Goal: Information Seeking & Learning: Compare options

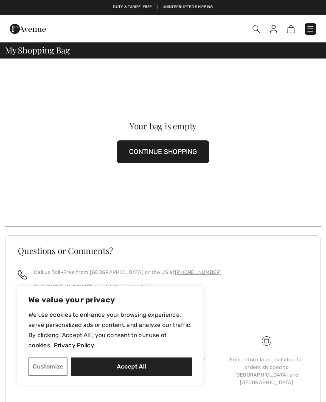
click at [165, 154] on button "CONTINUE SHOPPING" at bounding box center [163, 151] width 93 height 23
click at [153, 155] on button "CONTINUE SHOPPING" at bounding box center [163, 151] width 93 height 23
click at [174, 154] on button "CONTINUE SHOPPING" at bounding box center [163, 151] width 93 height 23
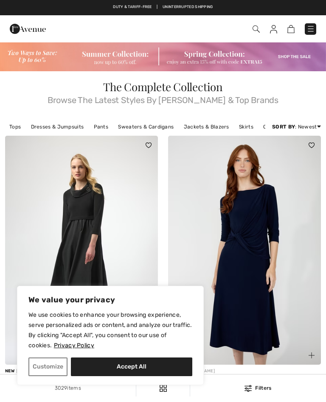
scroll to position [166, 0]
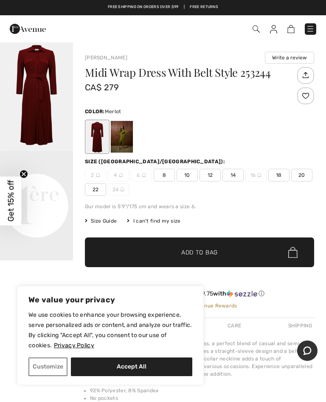
click at [45, 111] on img "1 / 1" at bounding box center [36, 96] width 73 height 109
click at [39, 122] on img "1 / 1" at bounding box center [36, 96] width 73 height 109
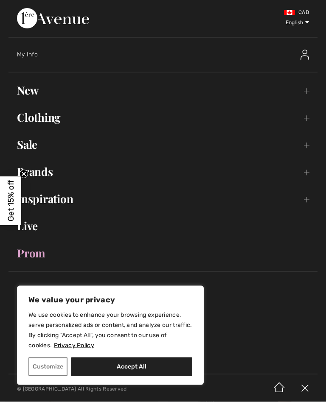
scroll to position [2095, 0]
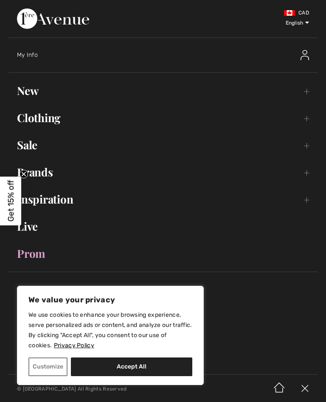
click at [86, 119] on link "Clothing Toggle submenu" at bounding box center [162, 118] width 309 height 19
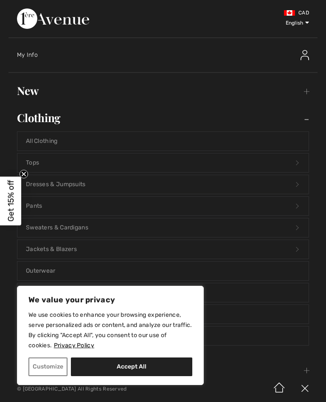
click at [98, 184] on link "Dresses & Jumpsuits Open submenu" at bounding box center [162, 184] width 291 height 19
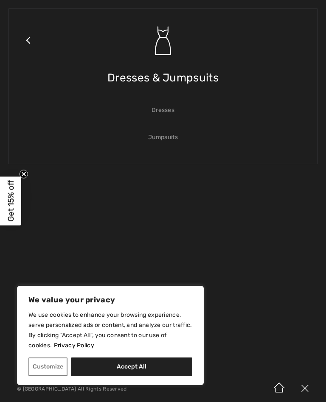
click at [131, 376] on button "Accept All" at bounding box center [131, 367] width 121 height 19
checkbox input "true"
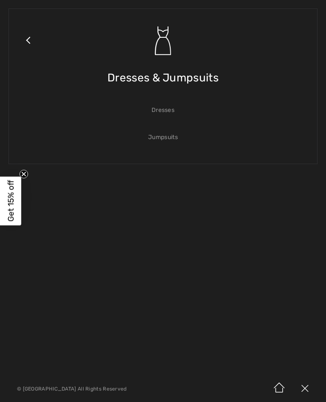
click at [168, 106] on link "Dresses" at bounding box center [162, 110] width 291 height 19
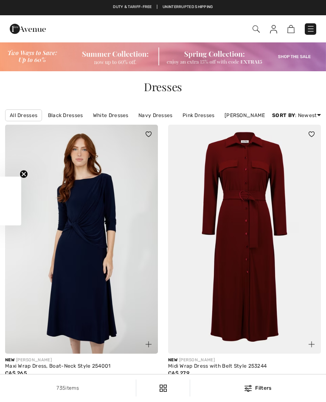
scroll to position [202, 0]
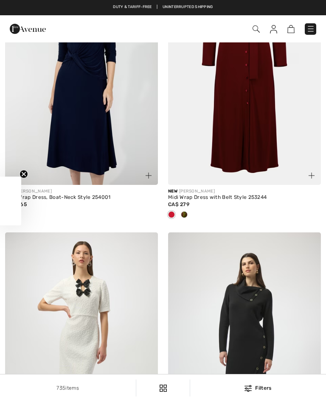
checkbox input "true"
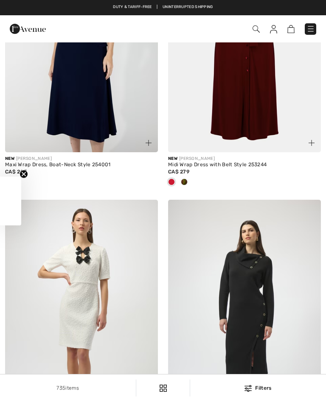
scroll to position [0, 0]
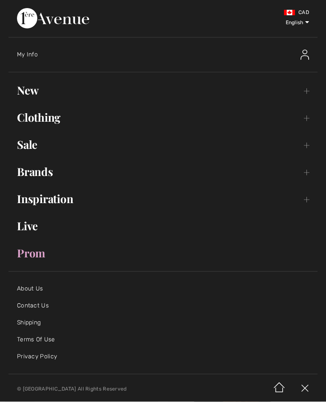
scroll to position [2254, 0]
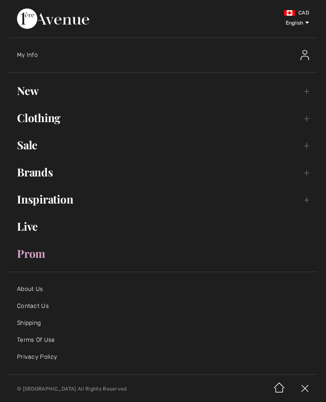
click at [94, 124] on link "Clothing Toggle submenu" at bounding box center [162, 118] width 309 height 19
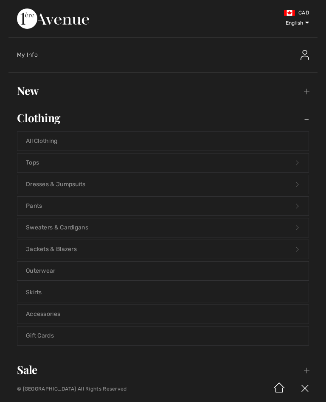
click at [113, 185] on link "Dresses & Jumpsuits Open submenu" at bounding box center [162, 184] width 291 height 19
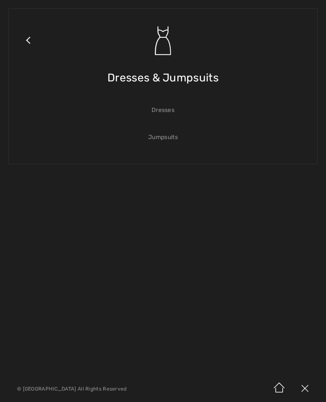
click at [175, 107] on link "Dresses" at bounding box center [162, 110] width 291 height 19
click at [177, 115] on link "Dresses" at bounding box center [162, 110] width 291 height 19
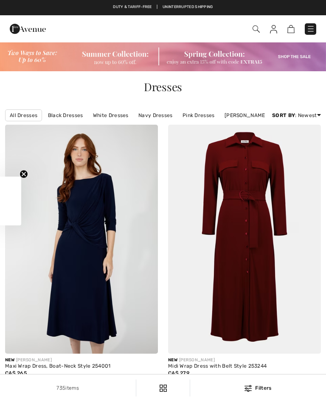
checkbox input "true"
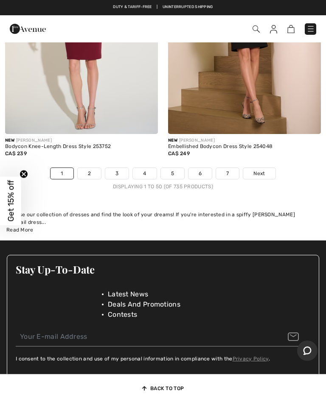
scroll to position [6840, 0]
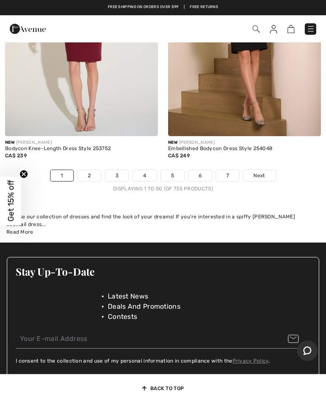
click at [268, 181] on link "Next" at bounding box center [259, 175] width 32 height 11
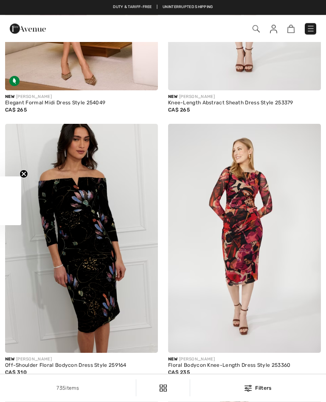
checkbox input "true"
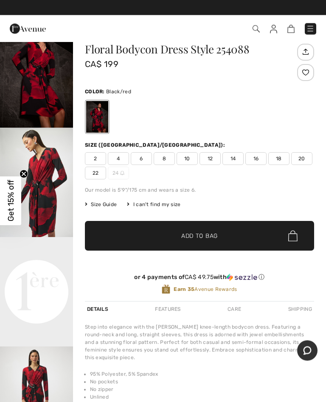
scroll to position [23, 0]
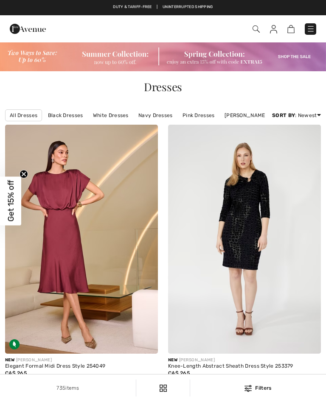
checkbox input "true"
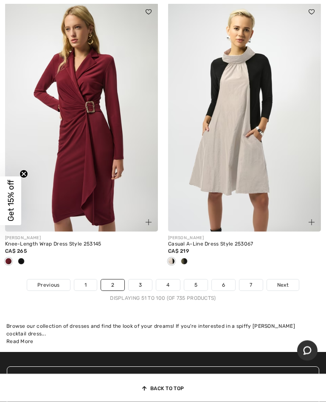
scroll to position [6744, 0]
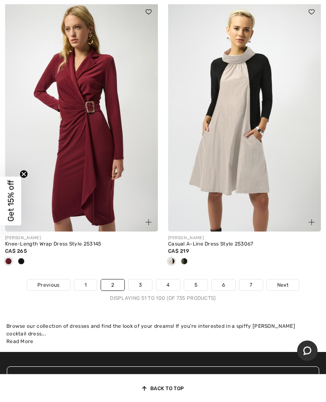
click at [283, 291] on link "Next" at bounding box center [283, 285] width 32 height 11
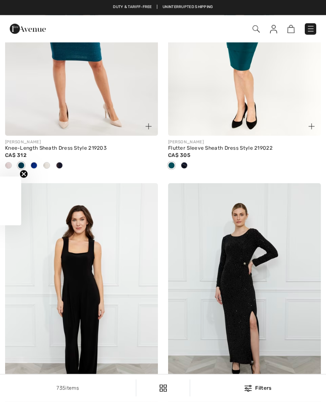
checkbox input "true"
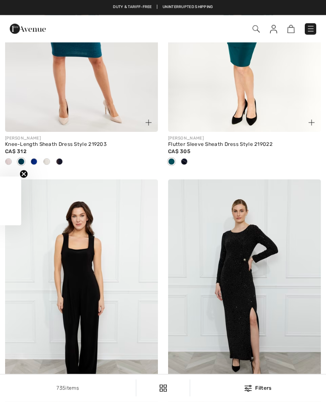
checkbox input "true"
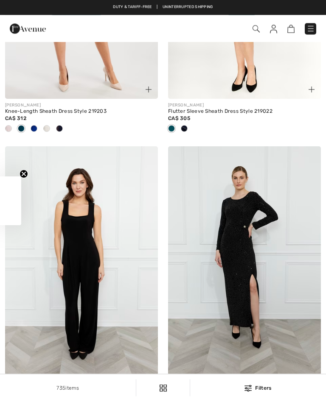
scroll to position [560, 0]
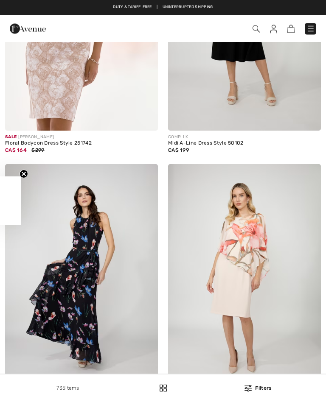
checkbox input "true"
